Goal: Check status: Check status

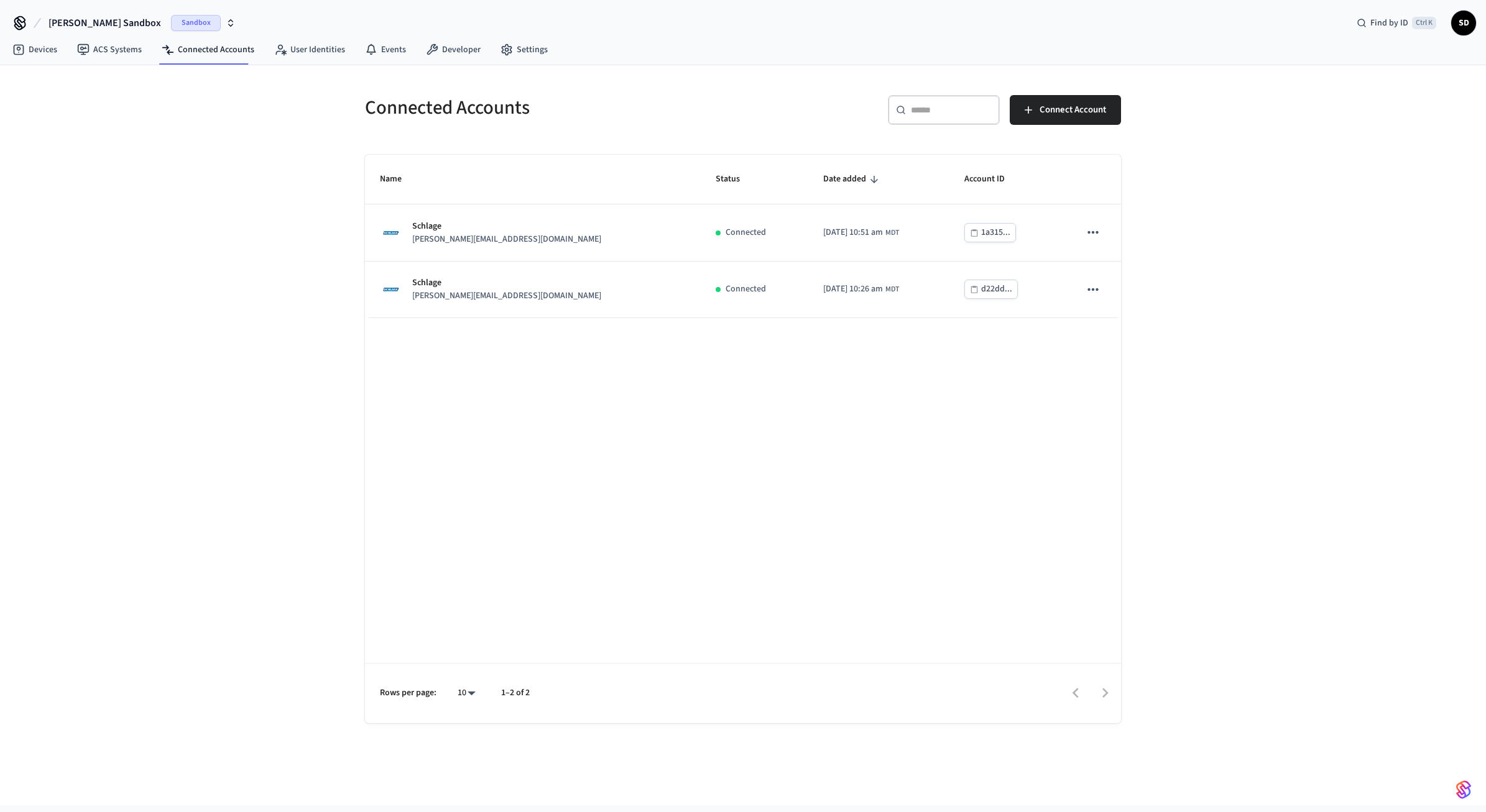
click at [103, 24] on span "[PERSON_NAME] Sandbox" at bounding box center [104, 23] width 113 height 15
click at [65, 80] on span "S&T sample lock" at bounding box center [48, 80] width 62 height 12
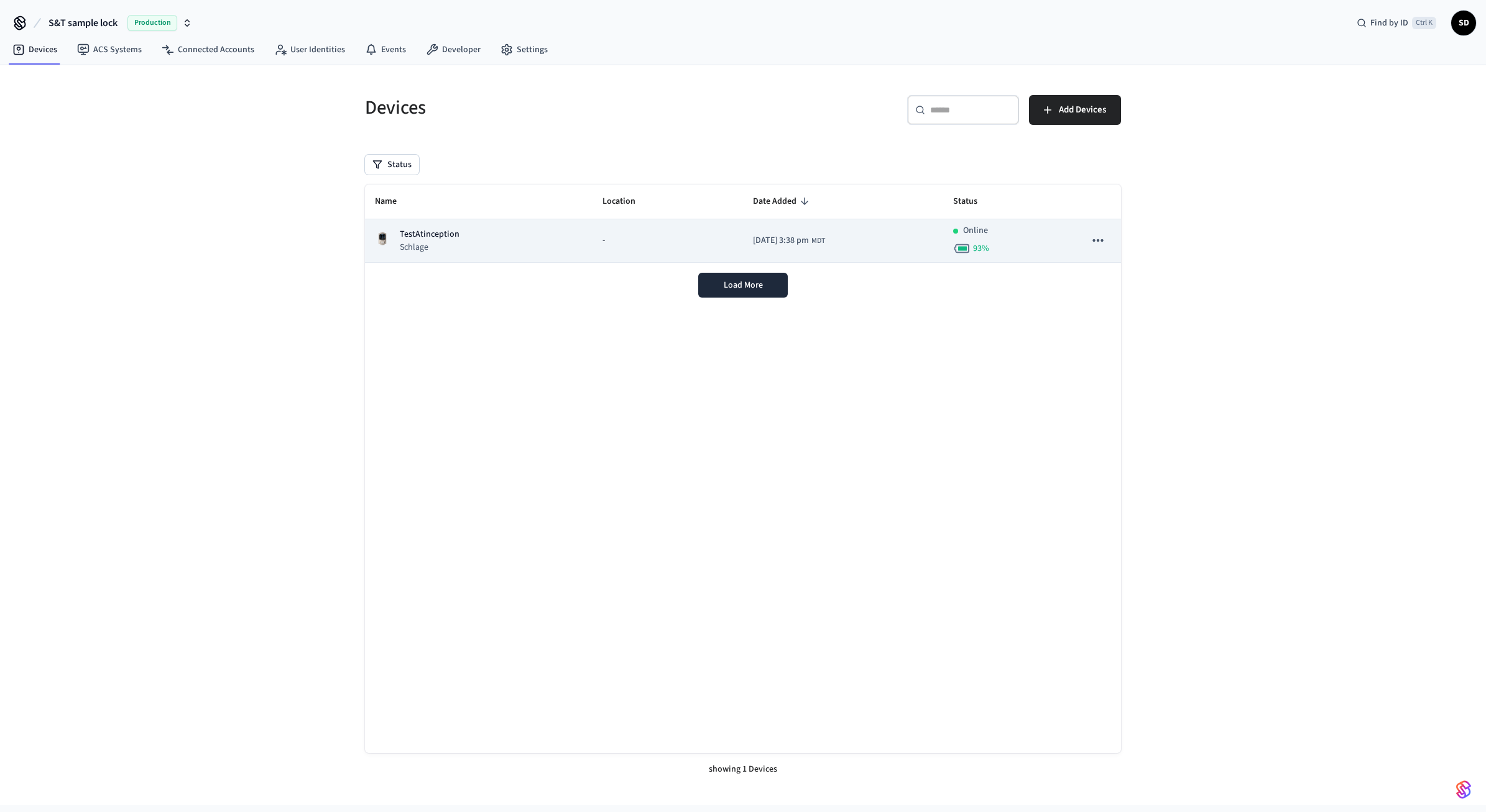
click at [870, 244] on td "2025/09/25 at 3:38 pm MDT" at bounding box center [843, 241] width 201 height 44
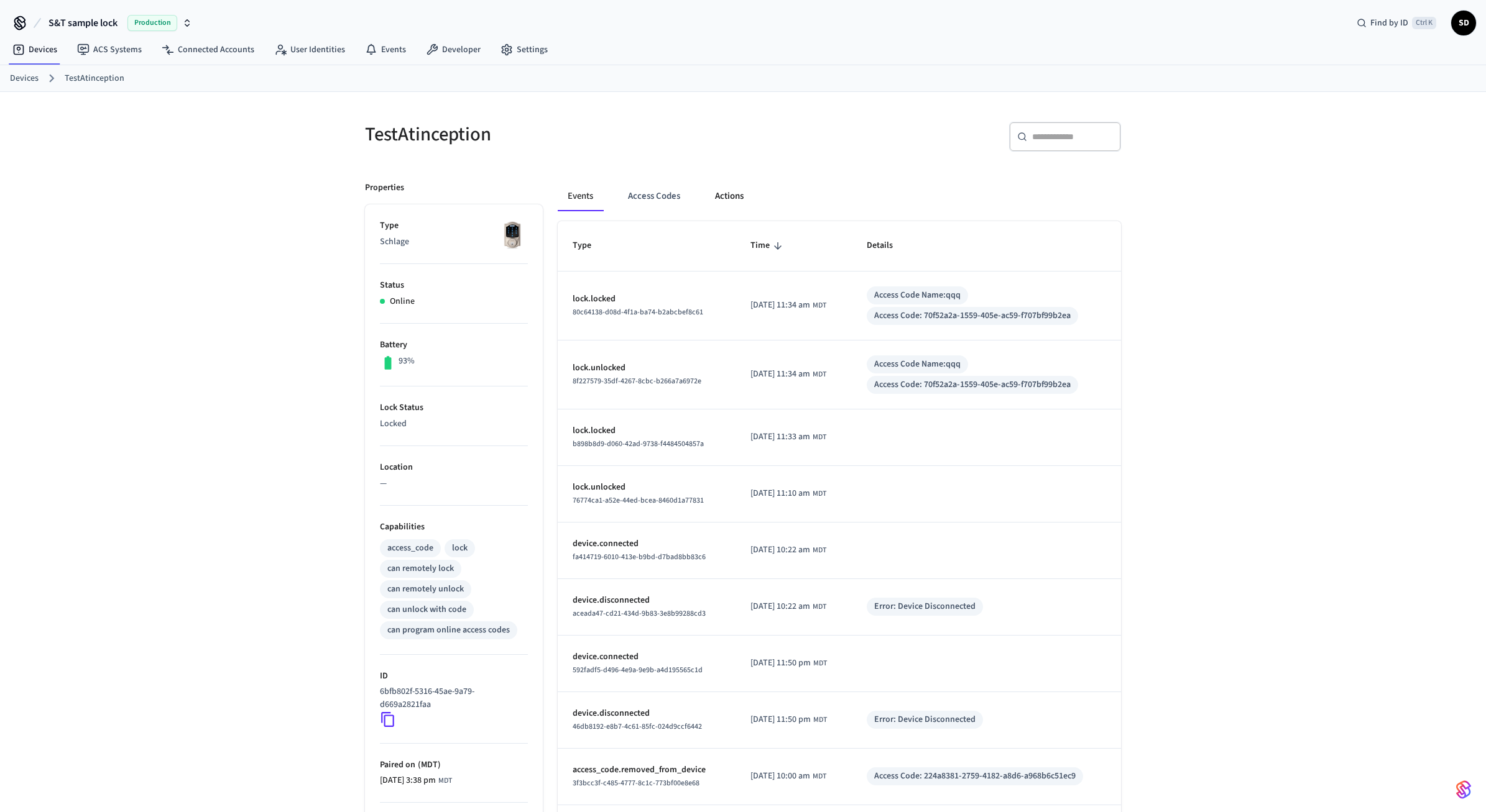
click at [735, 200] on button "Actions" at bounding box center [729, 196] width 48 height 30
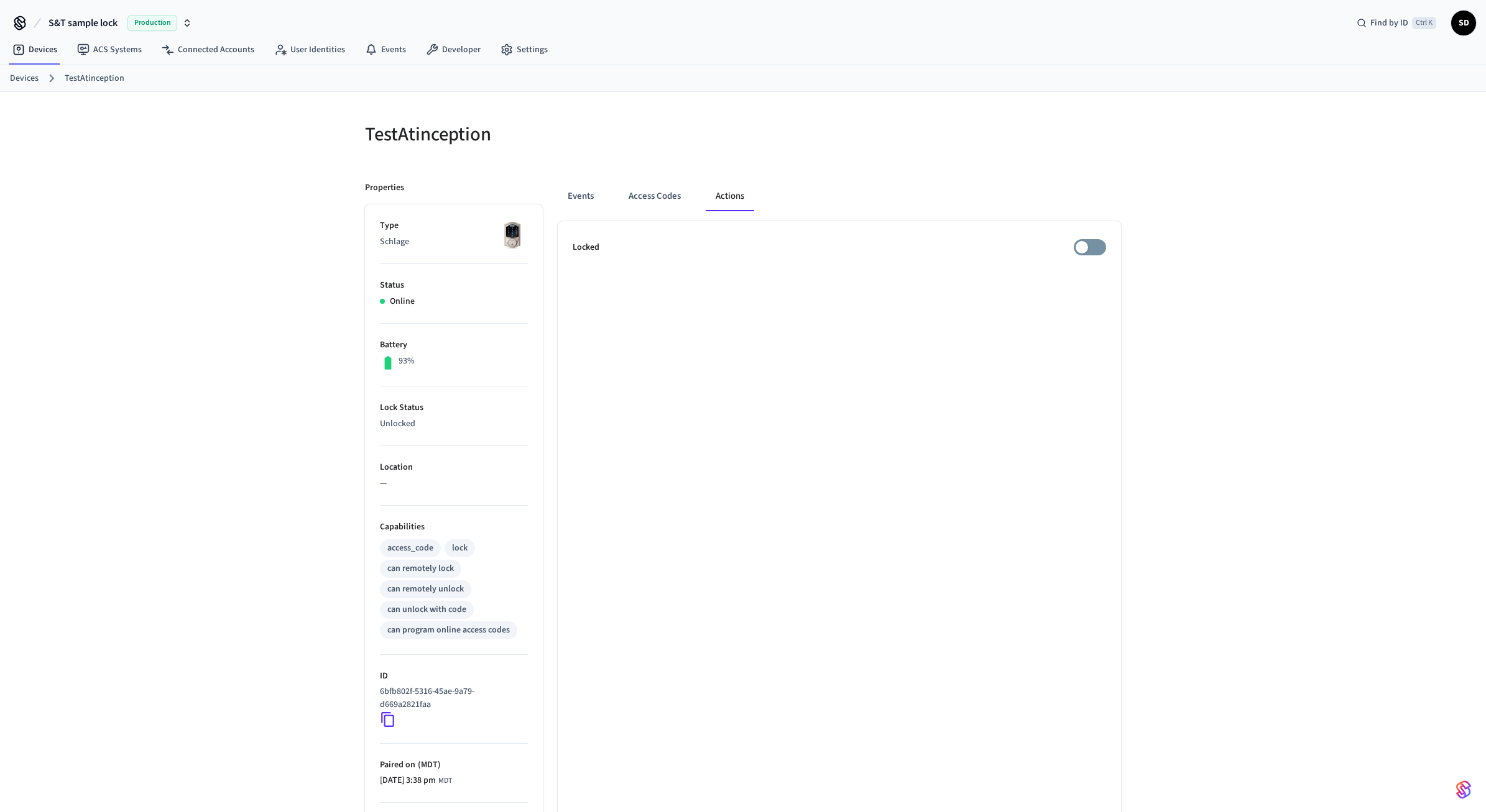
click at [1272, 175] on div "TestAtinception Properties Type Schlage Status Online Battery 93% Lock Status U…" at bounding box center [743, 507] width 1486 height 829
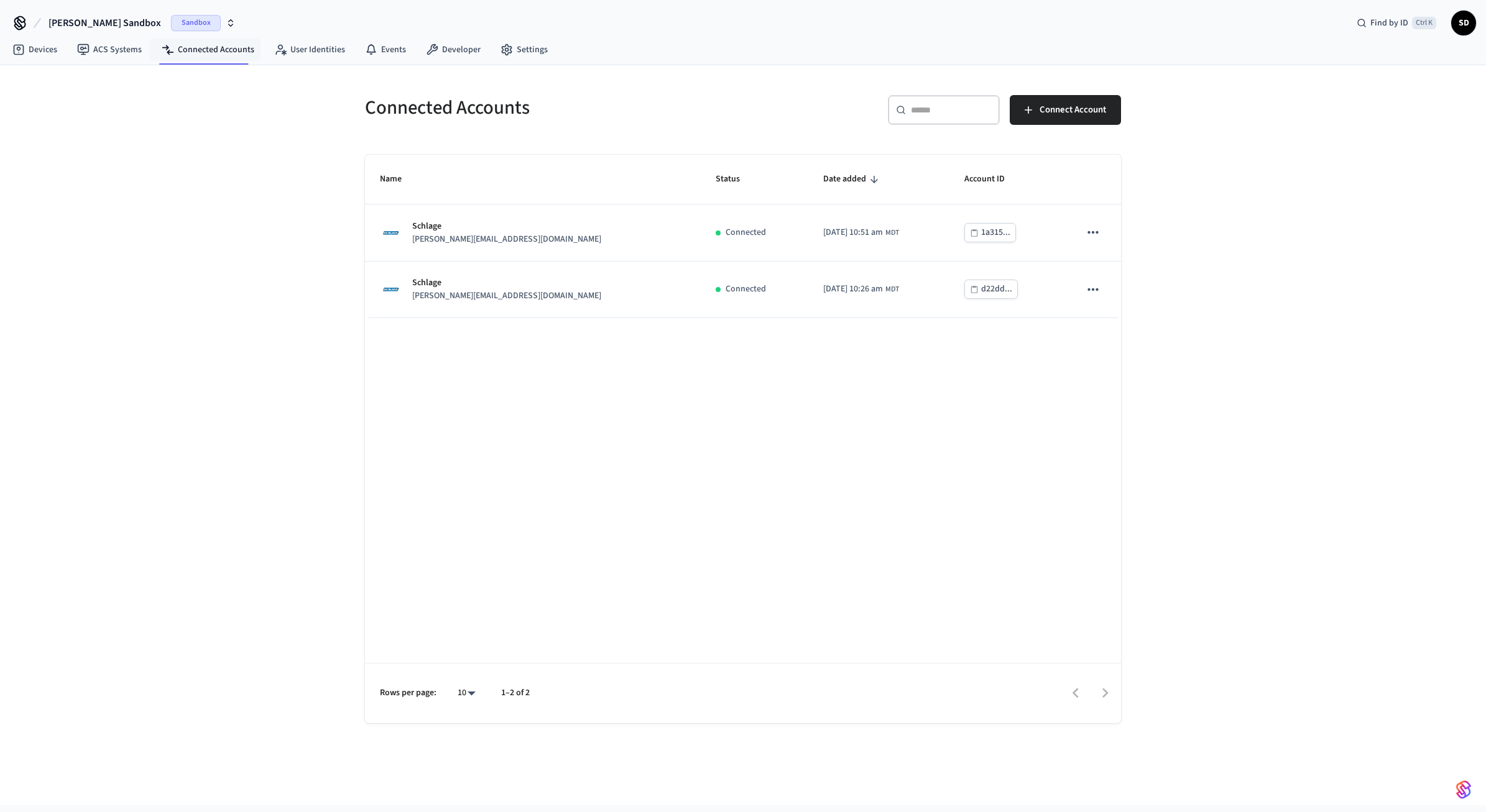
click at [120, 14] on button "[PERSON_NAME] Sandbox Sandbox" at bounding box center [142, 23] width 194 height 26
click at [75, 81] on span "S&T sample lock" at bounding box center [48, 80] width 62 height 12
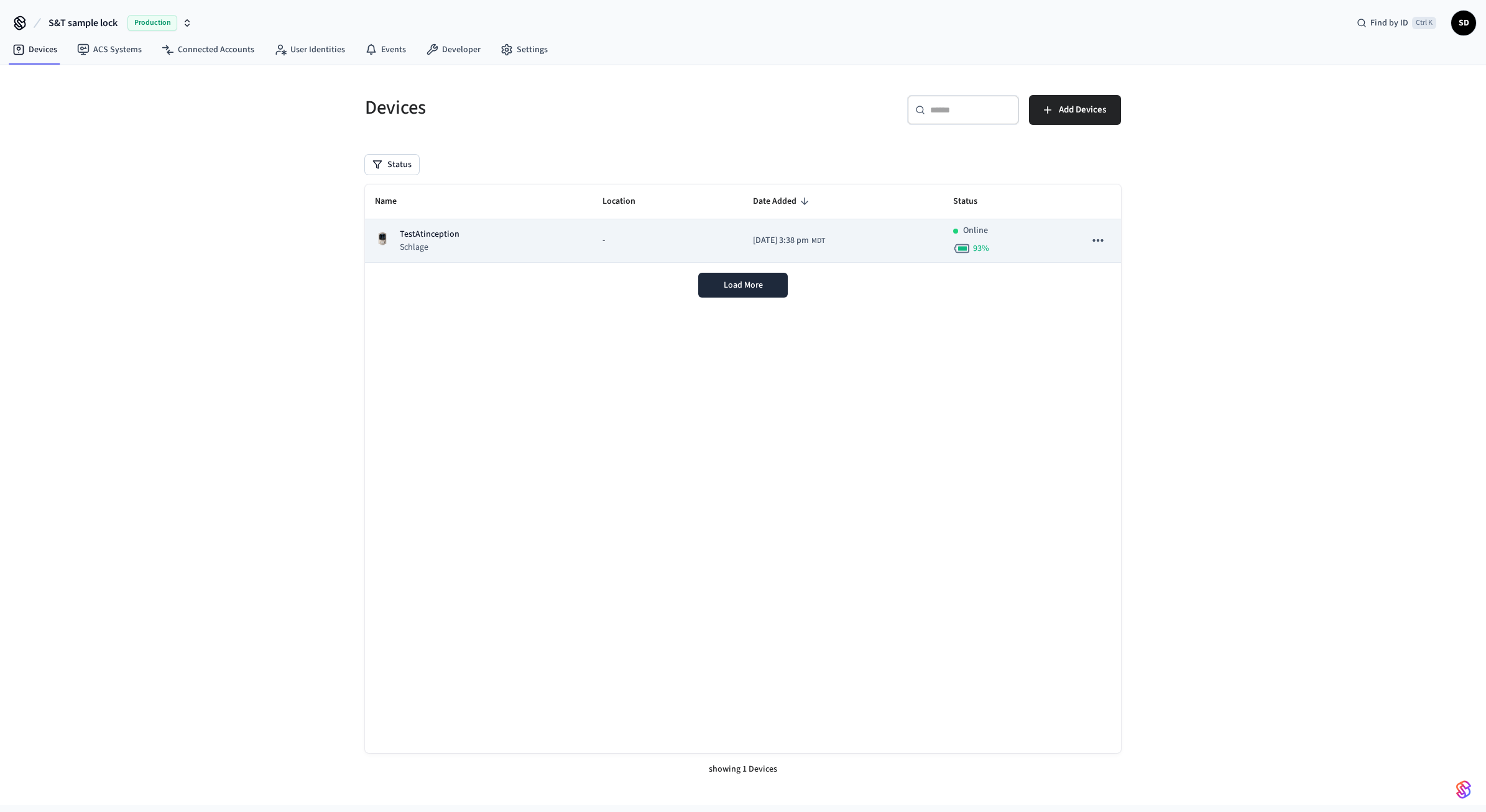
click at [602, 244] on div "-" at bounding box center [667, 240] width 131 height 13
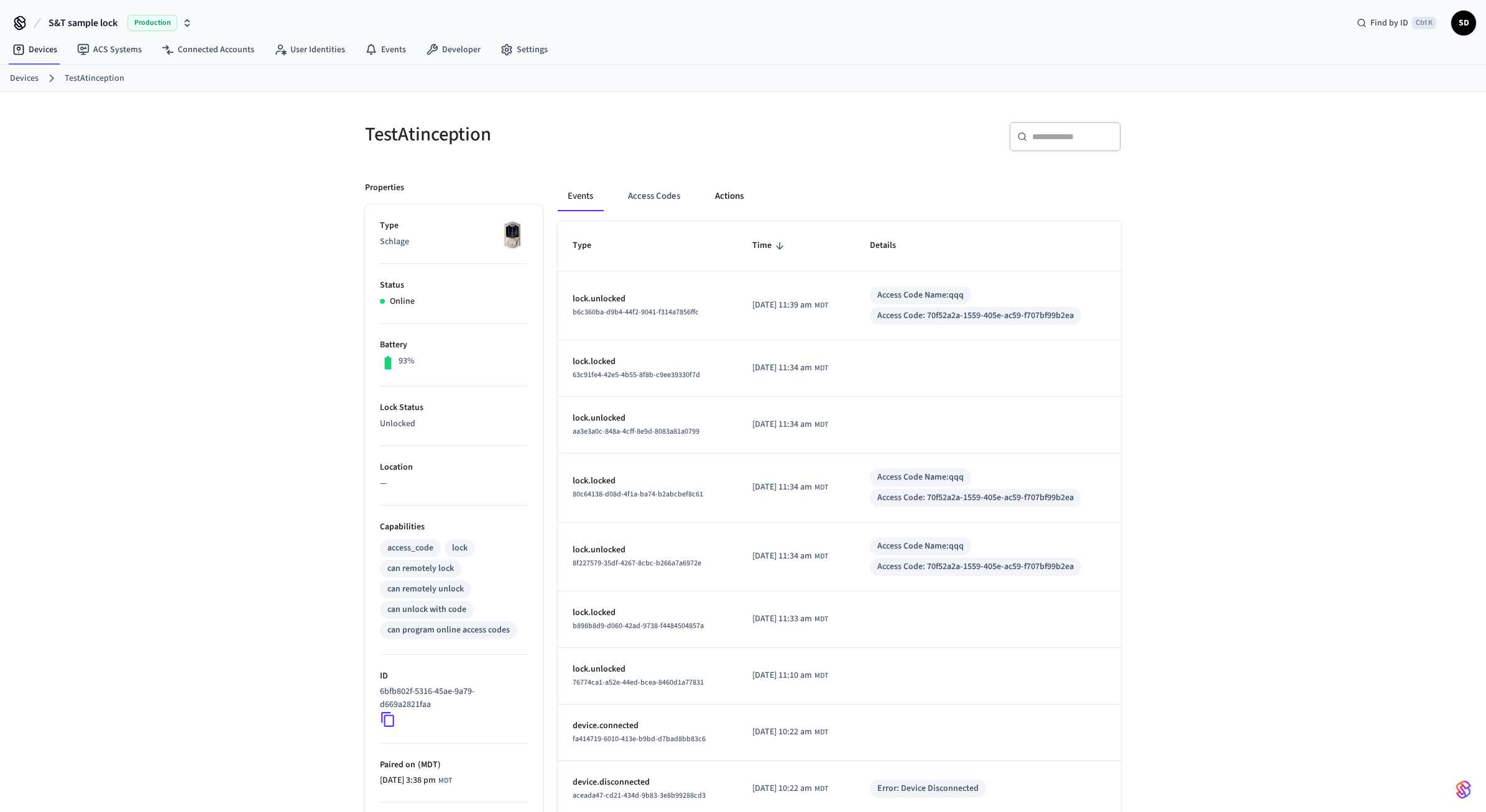
click at [732, 199] on button "Actions" at bounding box center [729, 196] width 48 height 30
